Goal: Navigation & Orientation: Find specific page/section

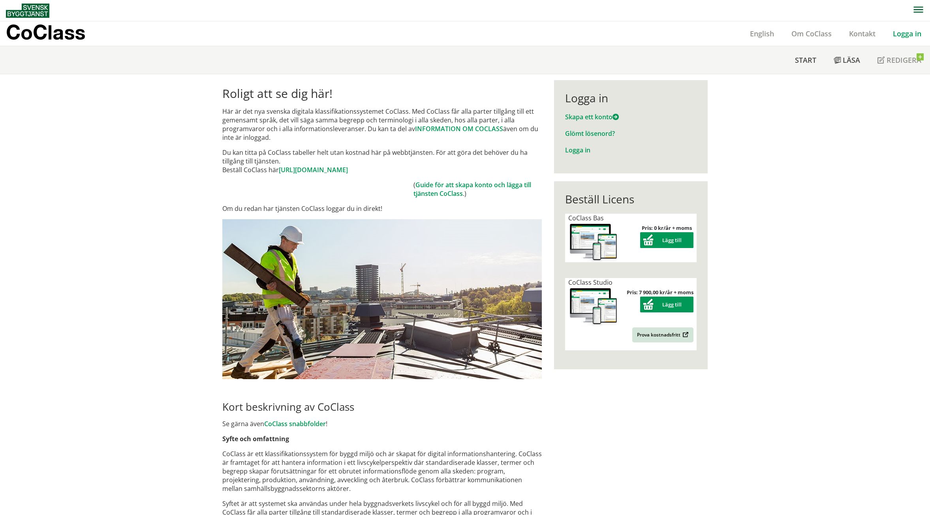
click at [894, 29] on link "Logga in" at bounding box center [907, 33] width 46 height 9
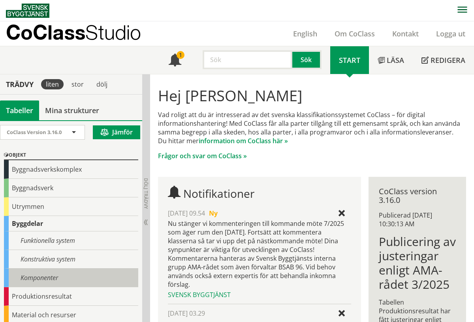
click at [64, 275] on div "Komponenter" at bounding box center [71, 277] width 134 height 19
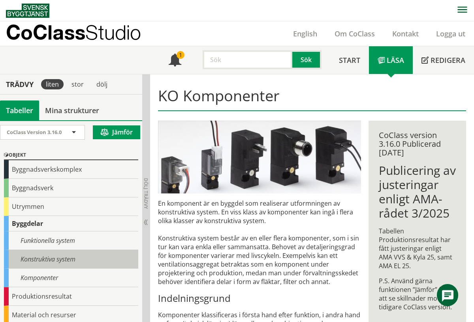
click at [70, 260] on div "Konstruktiva system" at bounding box center [71, 259] width 134 height 19
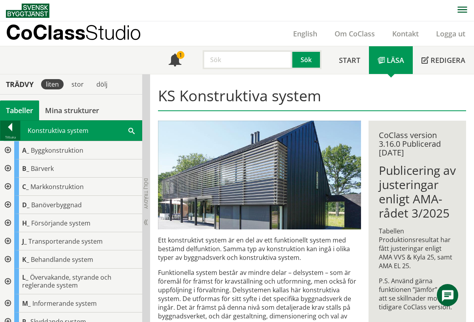
click at [10, 130] on div at bounding box center [10, 128] width 20 height 11
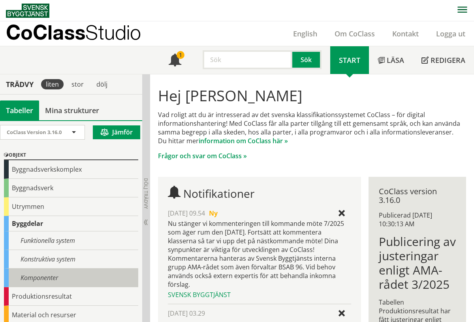
click at [52, 273] on div "Komponenter" at bounding box center [71, 277] width 134 height 19
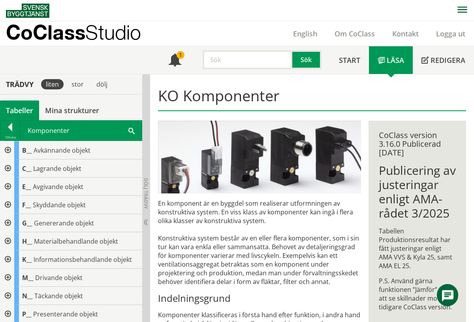
click at [6, 167] on div at bounding box center [7, 168] width 14 height 18
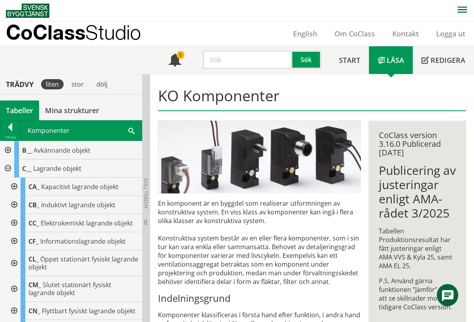
click at [15, 188] on div at bounding box center [13, 186] width 14 height 18
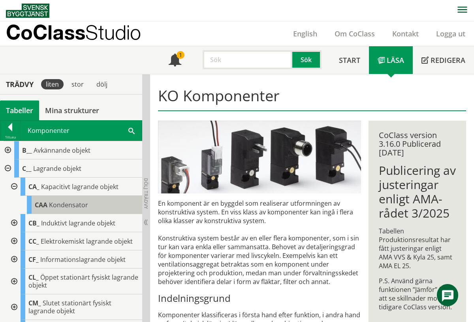
click at [48, 201] on div "CAA Kondensator" at bounding box center [84, 205] width 115 height 18
